Goal: Information Seeking & Learning: Check status

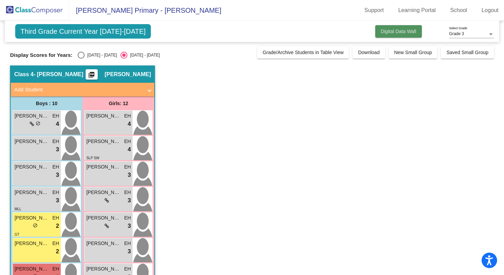
click at [393, 33] on span "Digital Data Wall" at bounding box center [399, 32] width 36 height 6
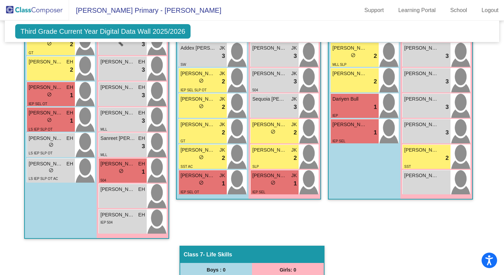
scroll to position [676, 0]
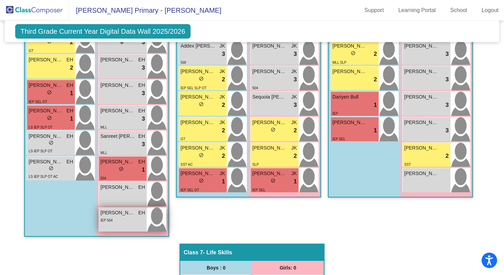
click at [115, 223] on div "IEP 504" at bounding box center [122, 220] width 45 height 7
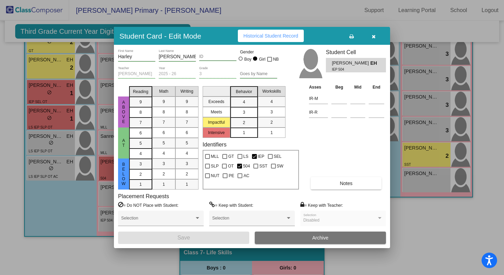
click at [277, 36] on span "Historical Student Record" at bounding box center [270, 36] width 55 height 6
click at [374, 34] on icon "button" at bounding box center [374, 36] width 4 height 5
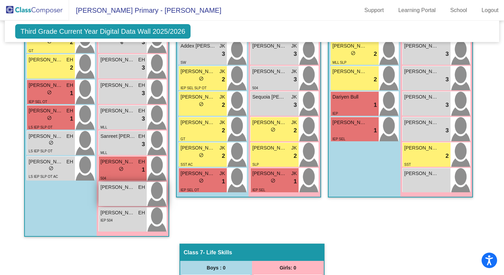
click at [131, 186] on span "[PERSON_NAME]" at bounding box center [117, 187] width 34 height 7
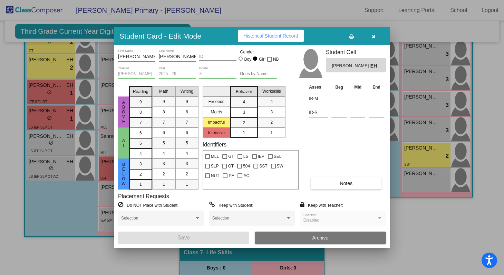
click at [270, 36] on span "Historical Student Record" at bounding box center [270, 36] width 55 height 6
click at [374, 38] on icon "button" at bounding box center [374, 36] width 4 height 5
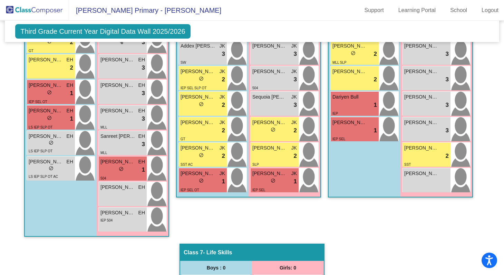
click at [367, 225] on div "Class 6 - [PERSON_NAME] picture_as_pdf Add Student First Name Last Name Student…" at bounding box center [400, 63] width 145 height 362
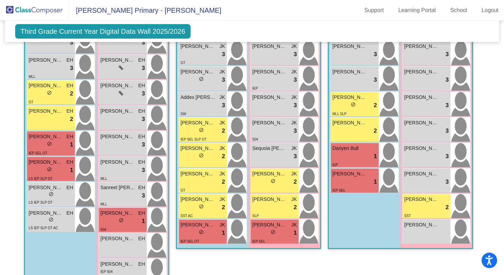
scroll to position [623, 0]
